Goal: Task Accomplishment & Management: Manage account settings

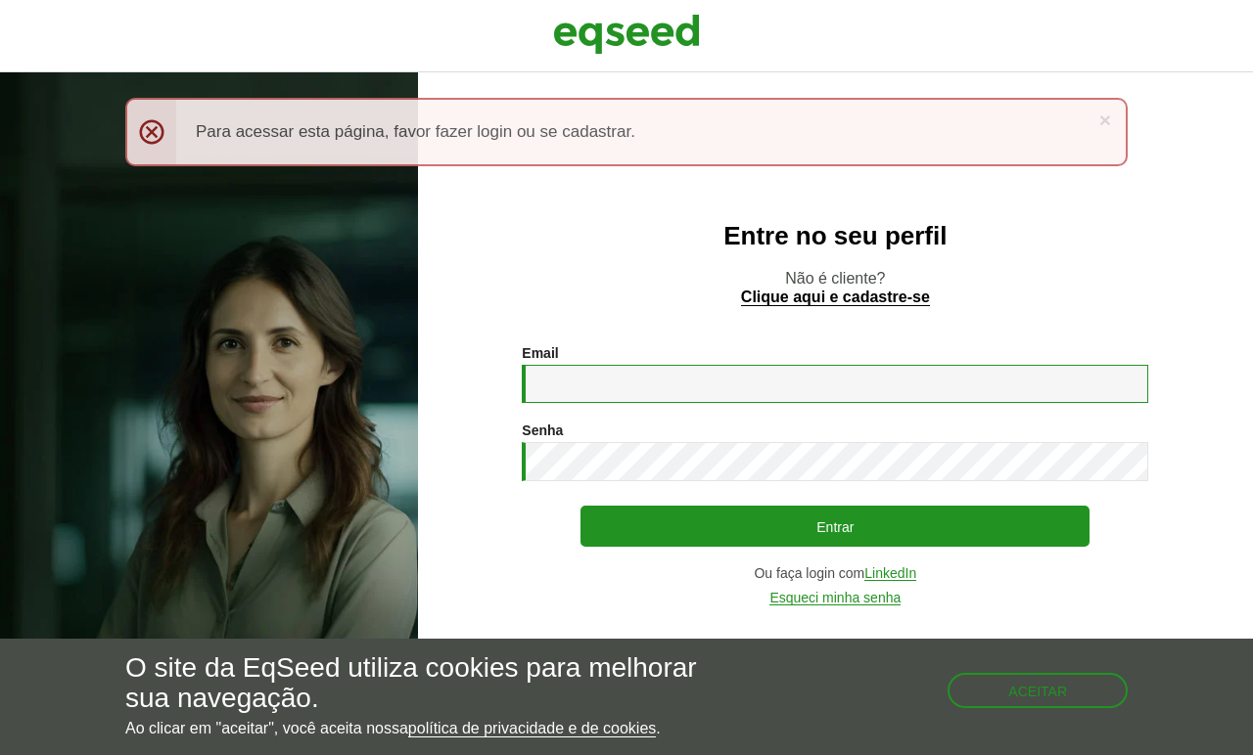
click at [828, 389] on input "Email *" at bounding box center [835, 384] width 626 height 38
type input "**********"
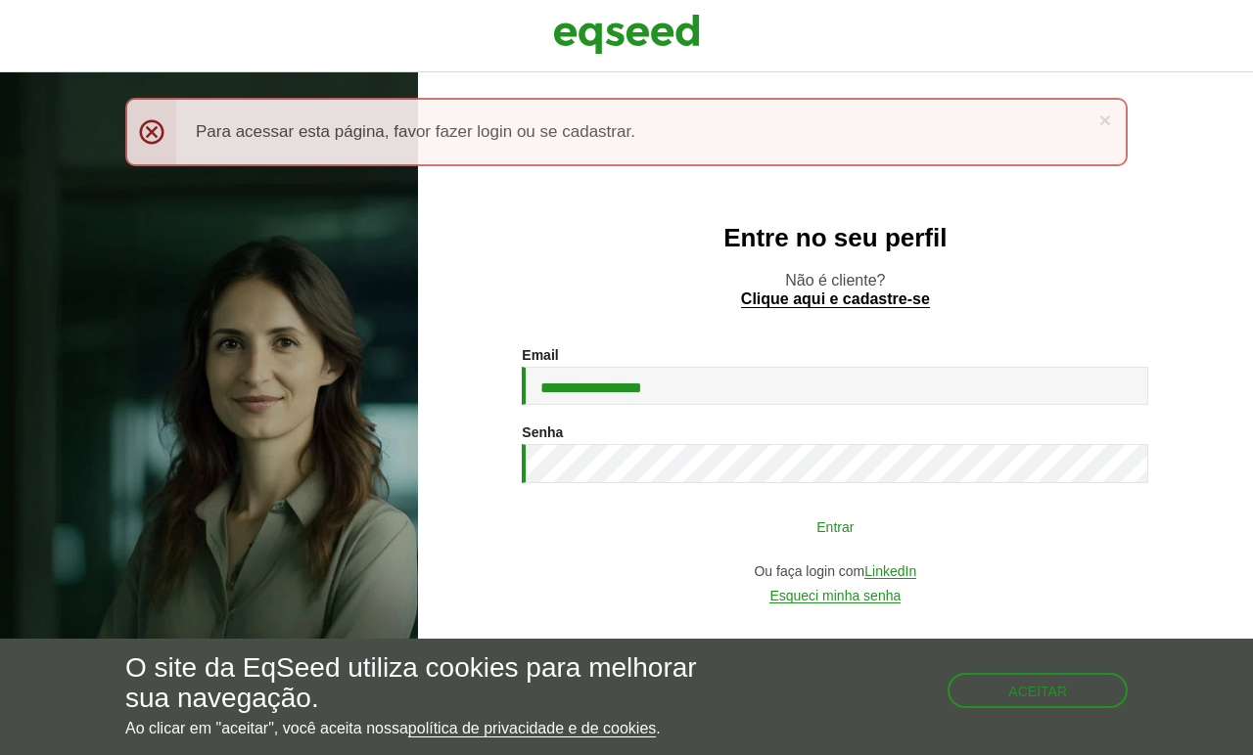
click at [819, 523] on button "Entrar" at bounding box center [834, 526] width 509 height 37
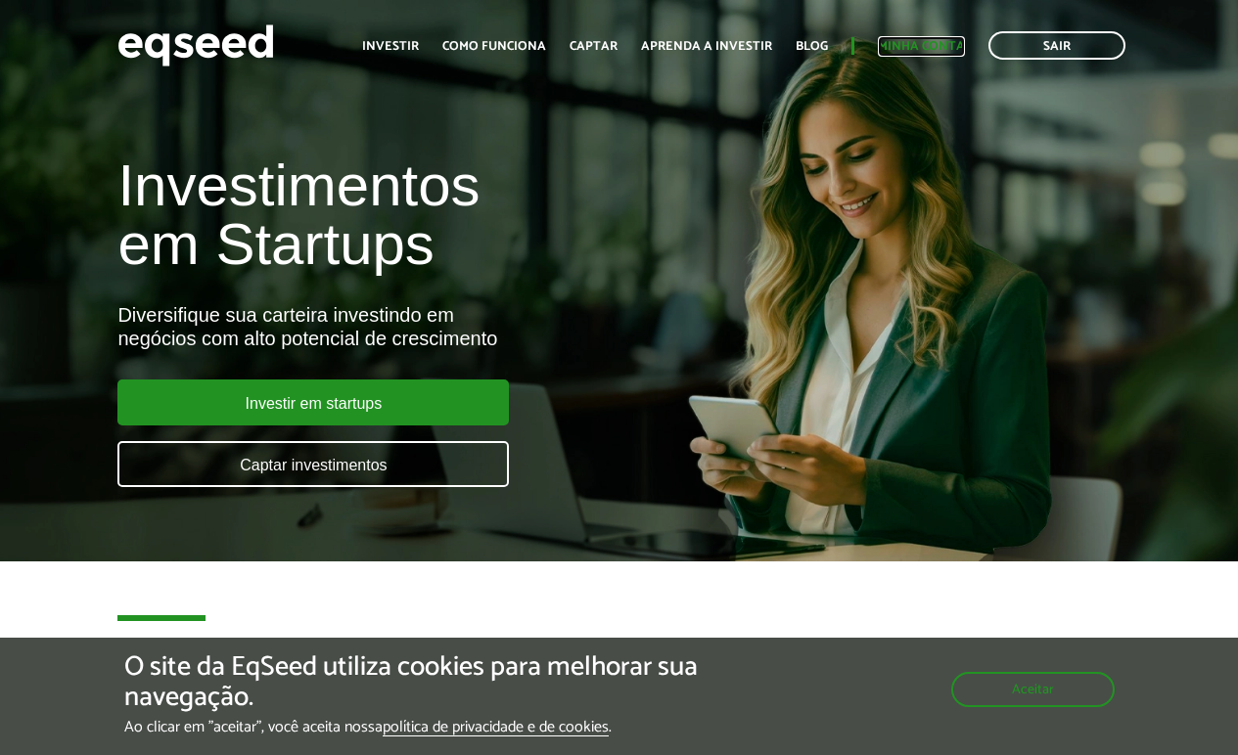
click at [936, 50] on link "Minha conta" at bounding box center [921, 46] width 87 height 13
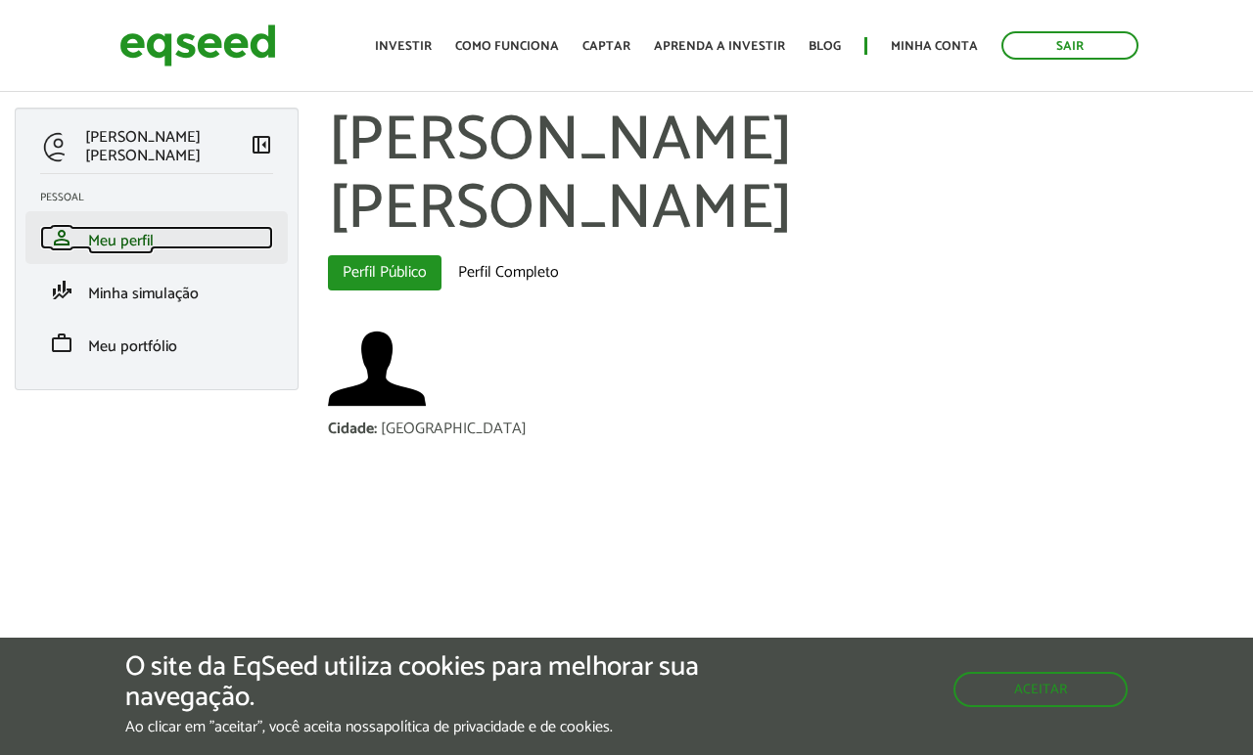
click at [200, 241] on link "person Meu perfil" at bounding box center [156, 237] width 233 height 23
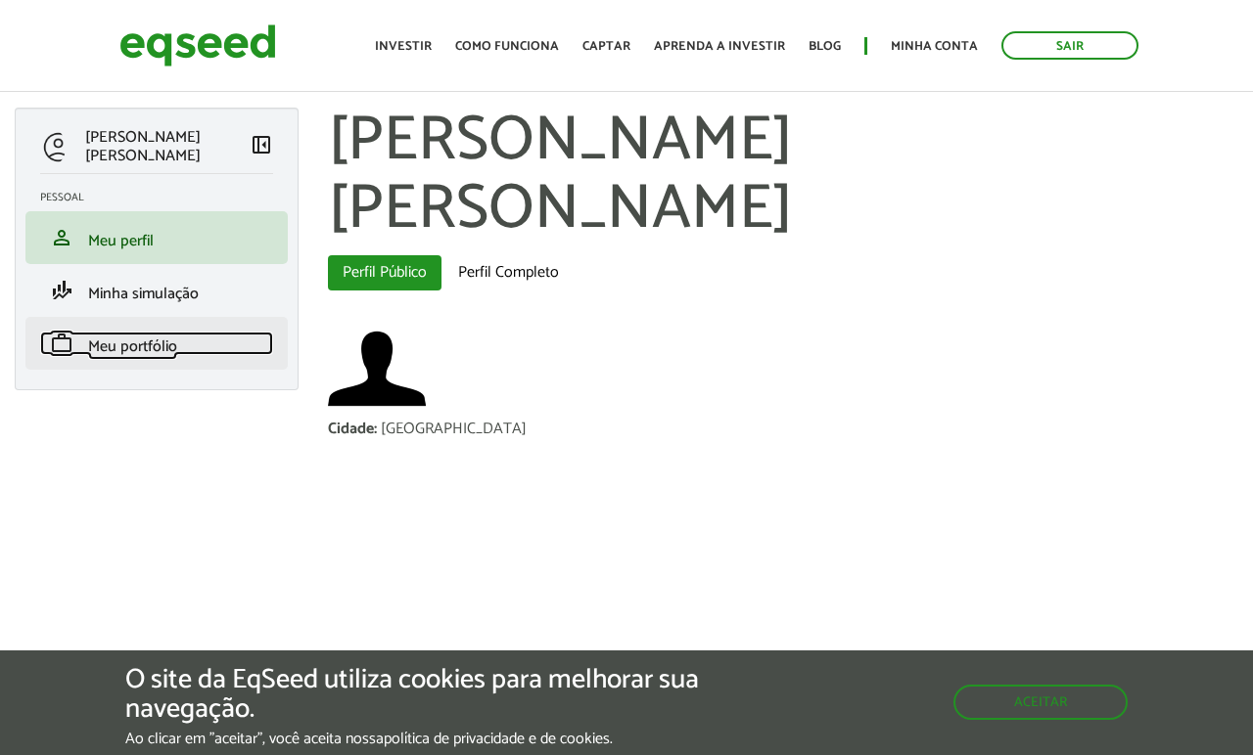
click at [165, 349] on span "Meu portfólio" at bounding box center [132, 347] width 89 height 26
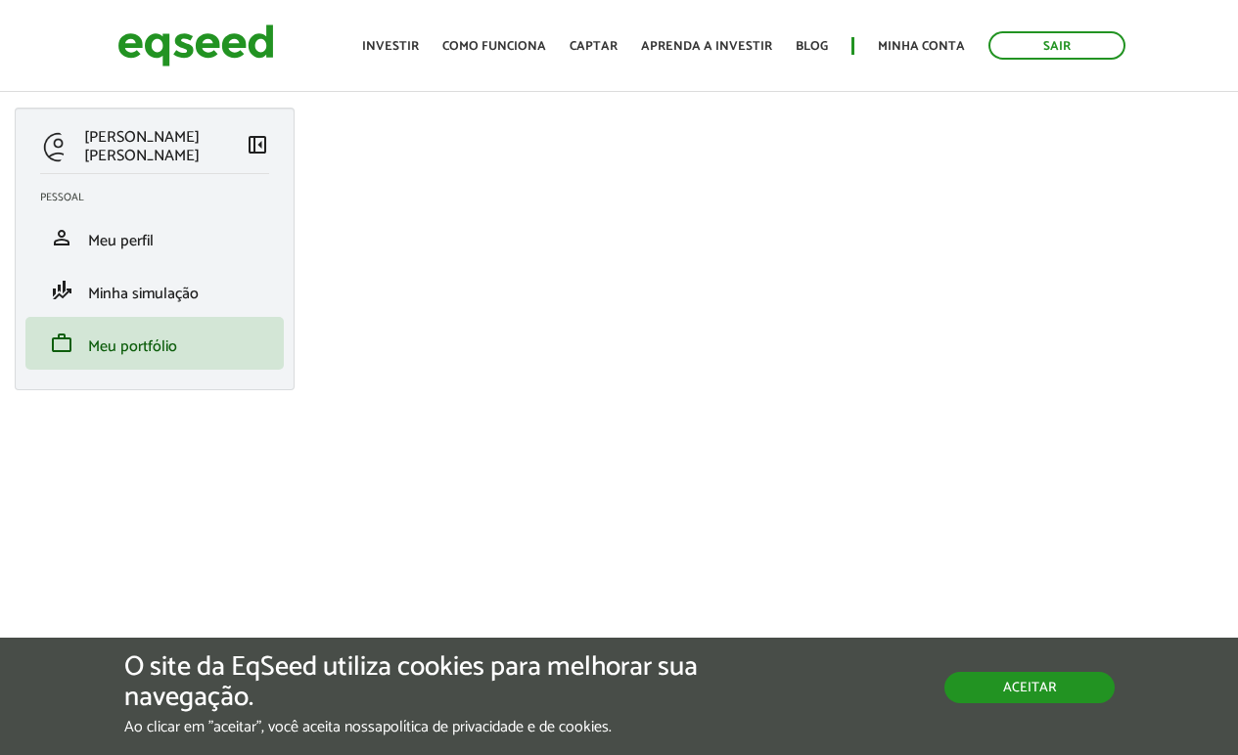
click at [1066, 679] on button "Aceitar" at bounding box center [1029, 687] width 170 height 31
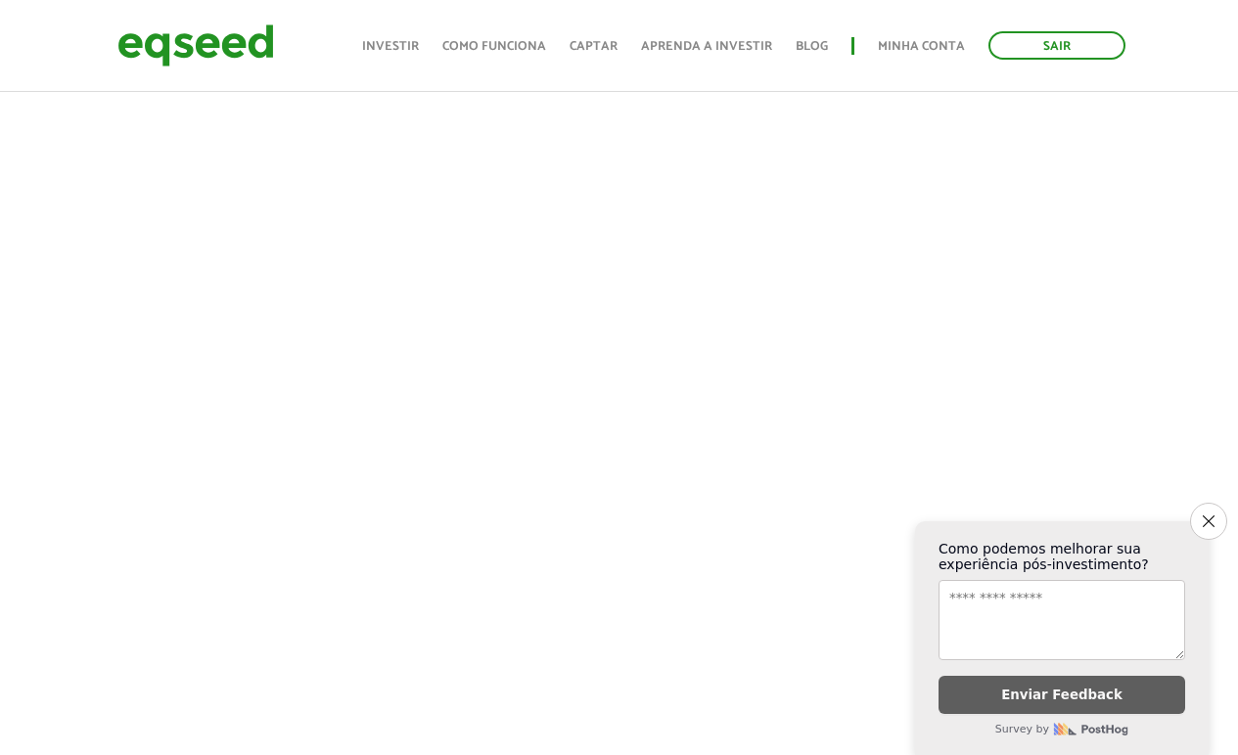
scroll to position [563, 0]
